Goal: Task Accomplishment & Management: Manage account settings

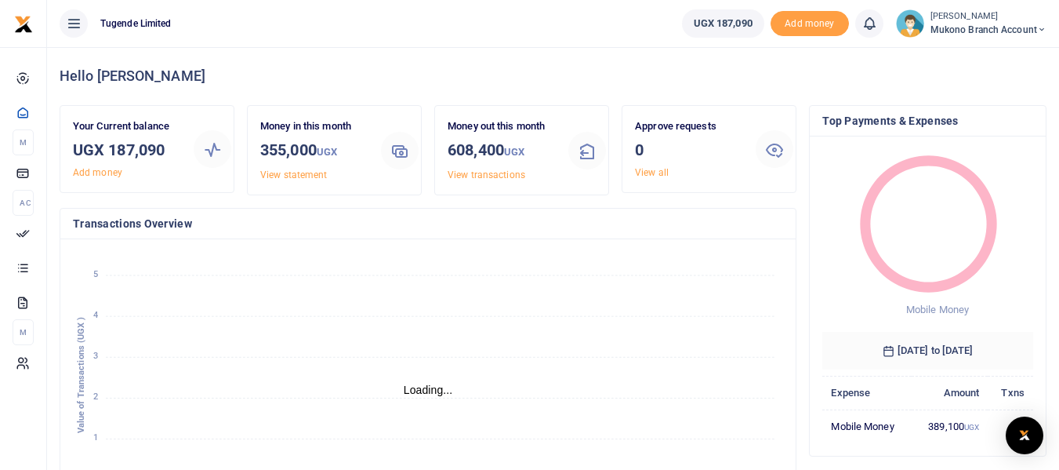
scroll to position [13, 13]
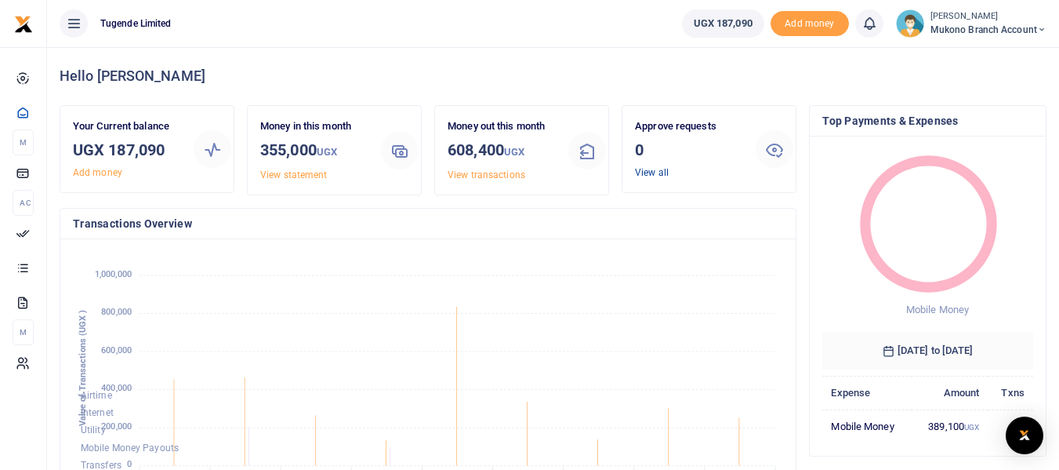
click at [660, 177] on link "View all" at bounding box center [652, 172] width 34 height 11
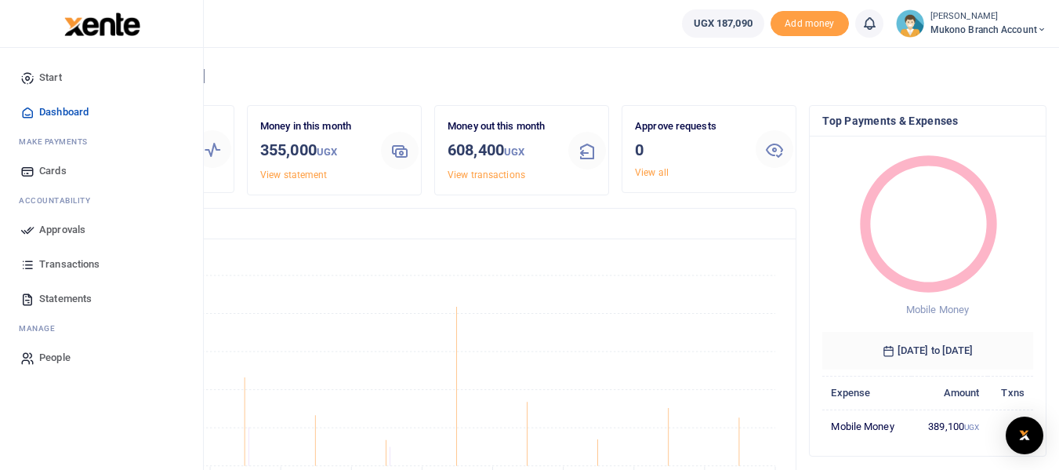
click at [58, 228] on span "Approvals" at bounding box center [62, 230] width 46 height 16
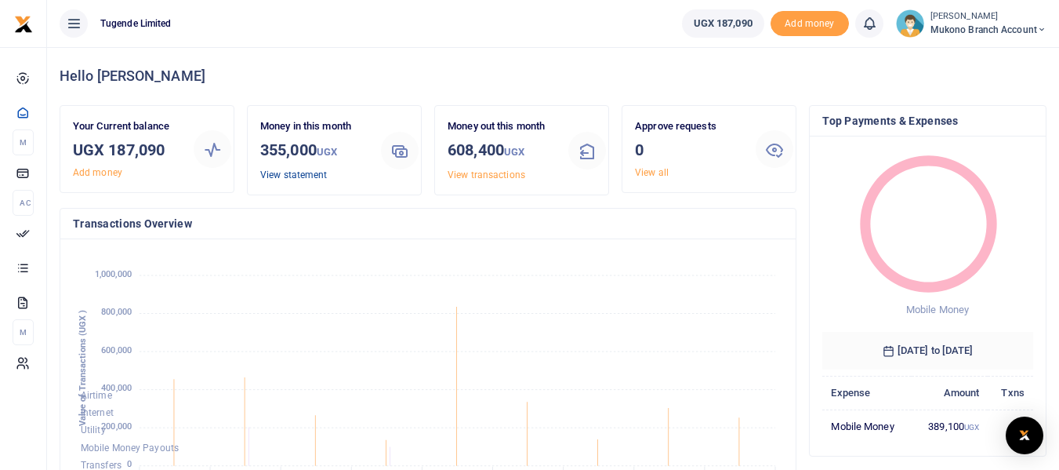
click at [320, 175] on link "View statement" at bounding box center [293, 174] width 67 height 11
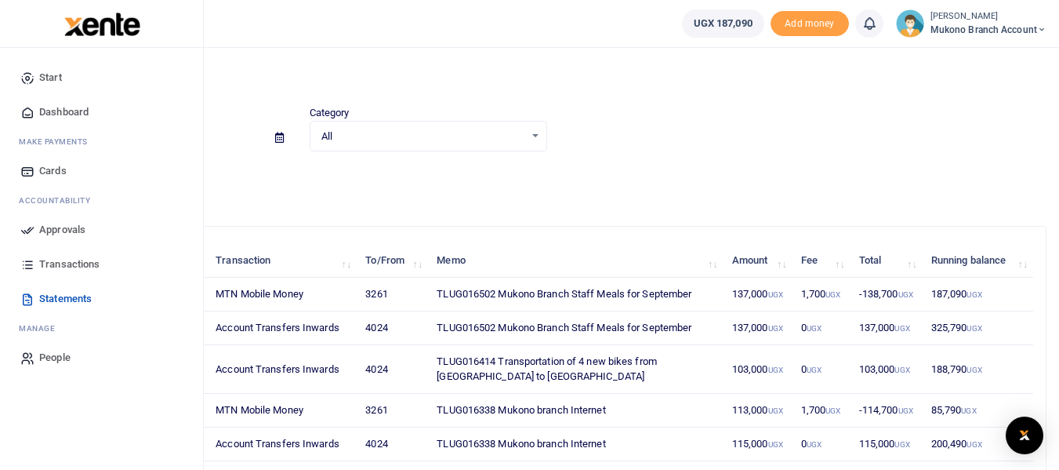
click at [67, 233] on span "Approvals" at bounding box center [62, 230] width 46 height 16
click at [67, 230] on span "Approvals" at bounding box center [62, 230] width 46 height 16
